Goal: Transaction & Acquisition: Purchase product/service

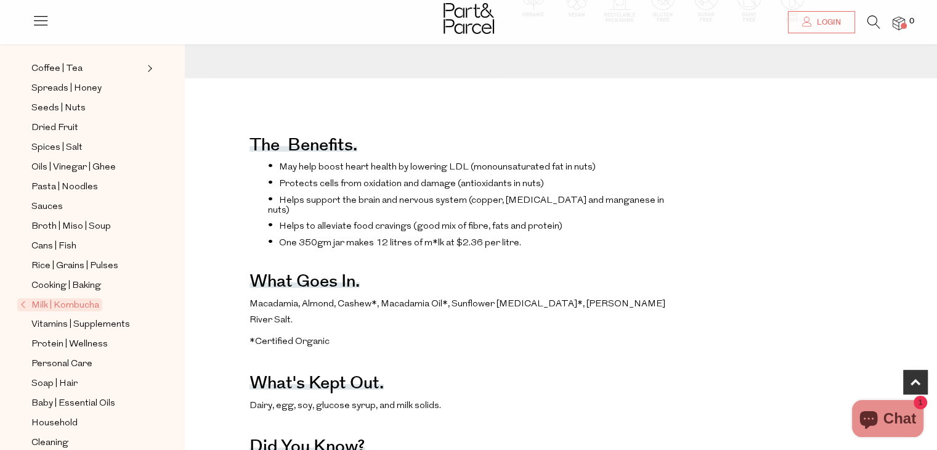
scroll to position [308, 0]
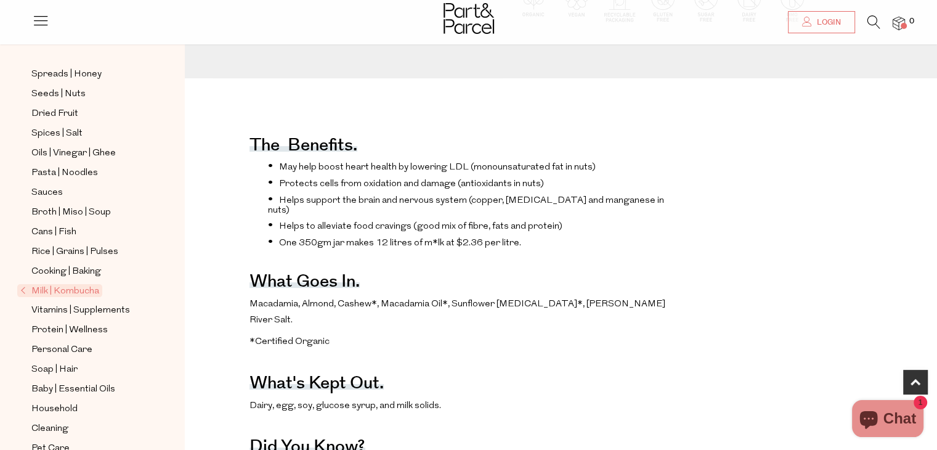
click at [47, 286] on span "Milk | Kombucha" at bounding box center [59, 290] width 85 height 13
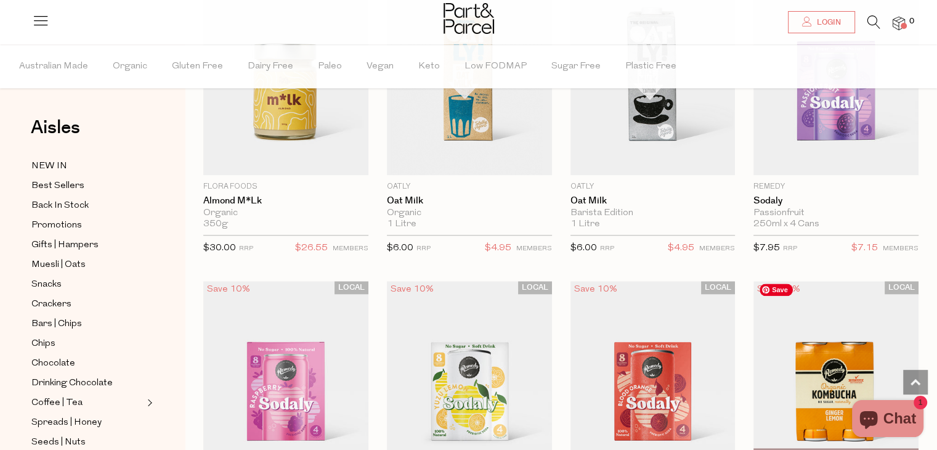
scroll to position [1293, 0]
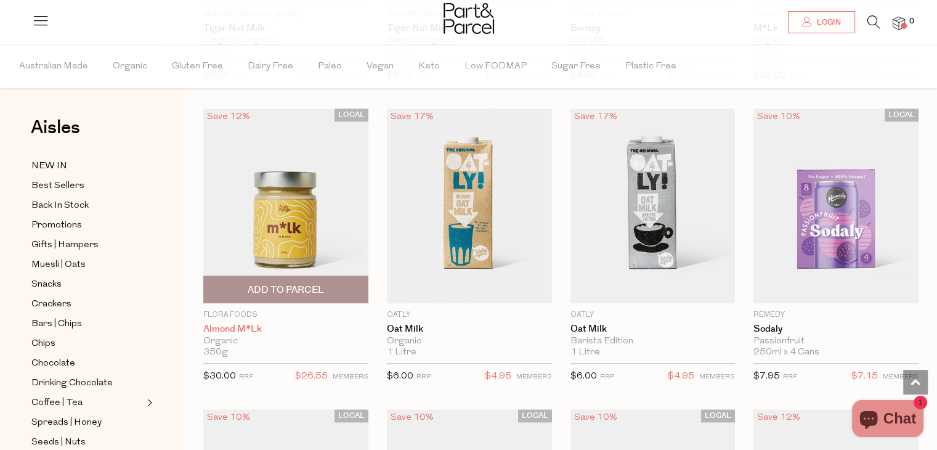
click at [249, 323] on link "Almond M*lk" at bounding box center [285, 328] width 165 height 11
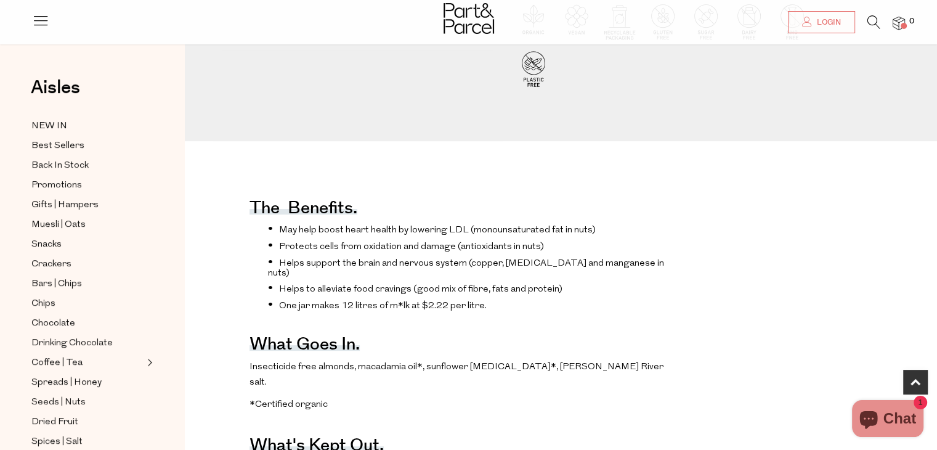
scroll to position [369, 0]
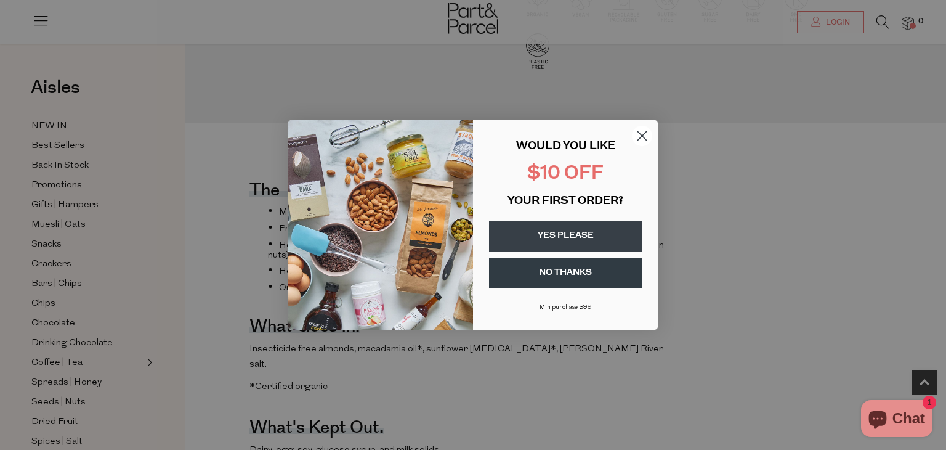
click at [644, 137] on circle "Close dialog" at bounding box center [642, 136] width 20 height 20
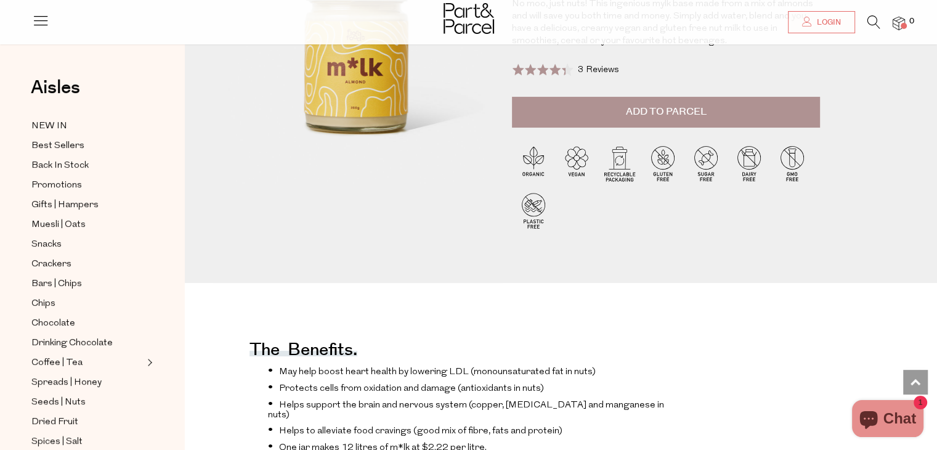
scroll to position [0, 0]
